Goal: Information Seeking & Learning: Check status

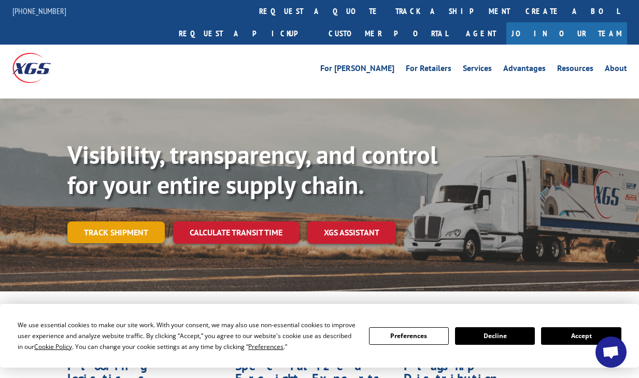
click at [155, 221] on link "Track shipment" at bounding box center [115, 232] width 97 height 22
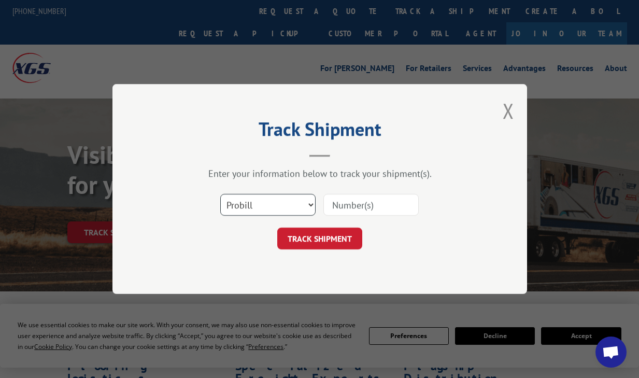
click at [250, 204] on select "Select category... Probill BOL PO" at bounding box center [267, 205] width 95 height 22
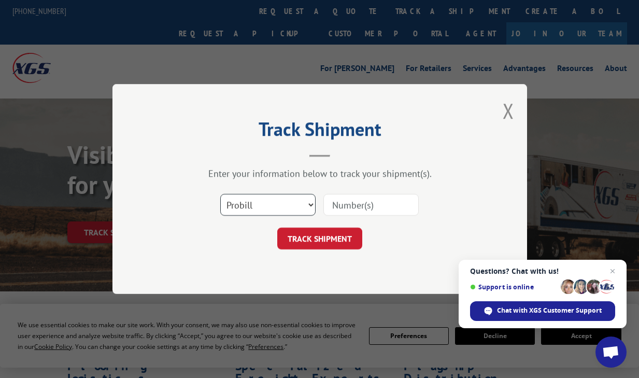
select select "po"
click at [220, 194] on select "Select category... Probill BOL PO" at bounding box center [267, 205] width 95 height 22
click at [383, 205] on input at bounding box center [370, 205] width 95 height 22
type input "363330"
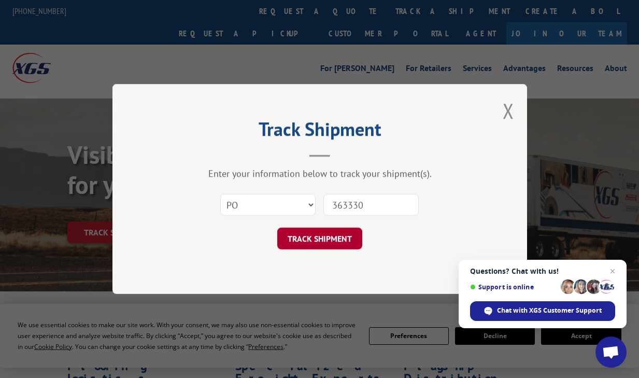
click at [346, 242] on button "TRACK SHIPMENT" at bounding box center [319, 239] width 85 height 22
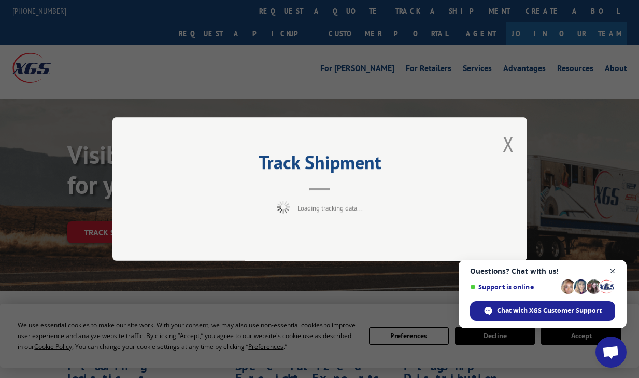
click at [616, 272] on span "Close chat" at bounding box center [612, 271] width 13 height 13
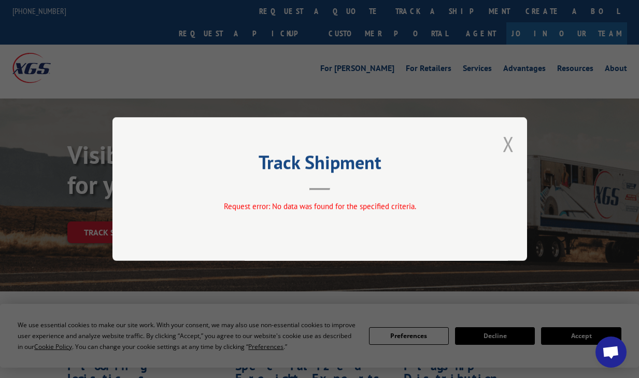
click at [510, 143] on button "Close modal" at bounding box center [508, 143] width 11 height 27
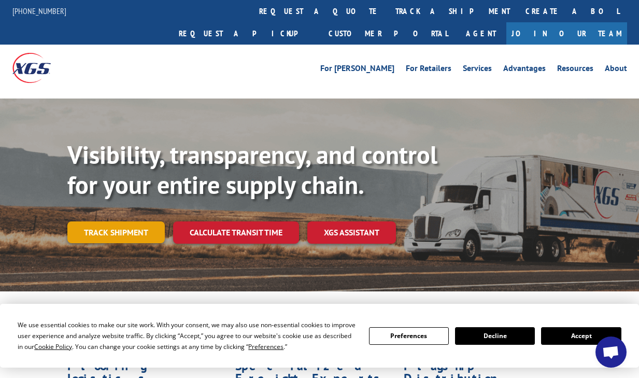
click at [143, 221] on link "Track shipment" at bounding box center [115, 232] width 97 height 22
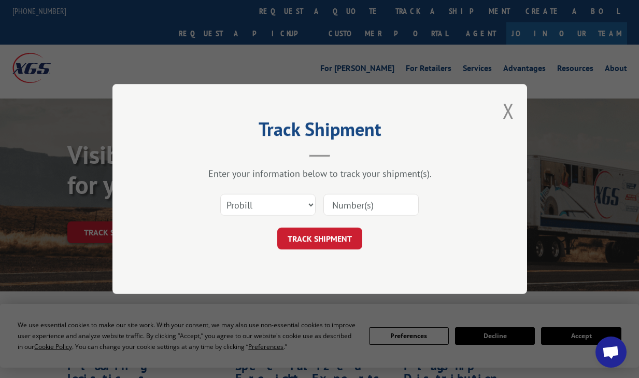
click at [330, 195] on input at bounding box center [370, 205] width 95 height 22
click at [315, 199] on div "Select category... Probill BOL PO" at bounding box center [319, 205] width 311 height 34
click at [305, 200] on select "Select category... Probill BOL PO" at bounding box center [267, 205] width 95 height 22
select select "po"
click at [220, 194] on select "Select category... Probill BOL PO" at bounding box center [267, 205] width 95 height 22
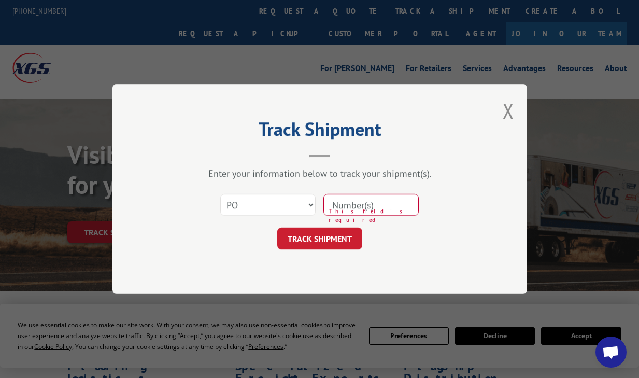
click at [373, 211] on input at bounding box center [370, 205] width 95 height 22
type input "5256"
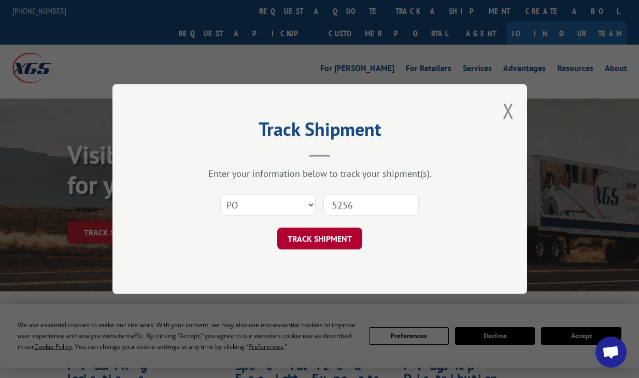
click at [340, 239] on button "TRACK SHIPMENT" at bounding box center [319, 239] width 85 height 22
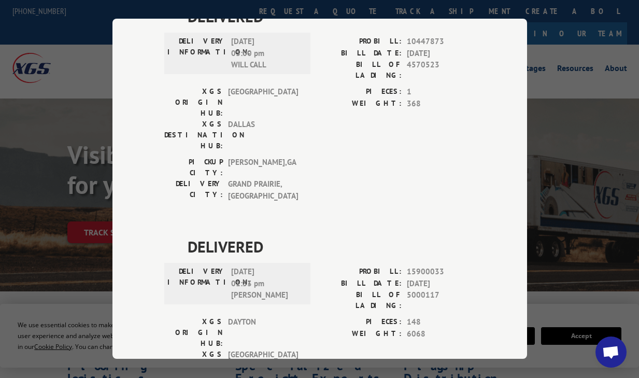
scroll to position [2389, 0]
